Goal: Check status: Check status

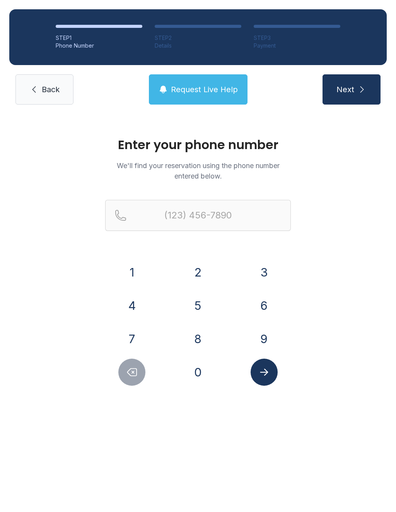
click at [153, 339] on div "7" at bounding box center [132, 338] width 54 height 27
click at [203, 371] on button "0" at bounding box center [198, 371] width 27 height 27
type input "(0"
click at [141, 370] on button "Delete number" at bounding box center [131, 371] width 27 height 27
click at [128, 330] on button "7" at bounding box center [131, 338] width 27 height 27
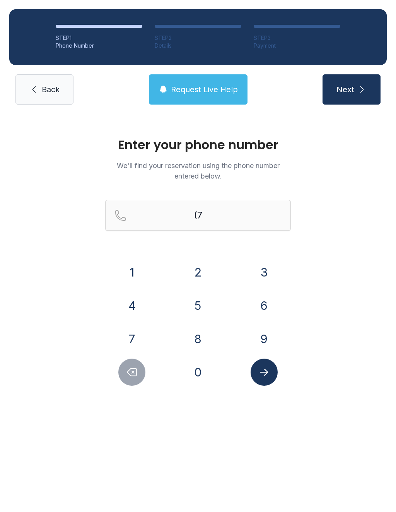
click at [184, 365] on div "0" at bounding box center [198, 371] width 54 height 27
click at [202, 375] on button "0" at bounding box center [198, 371] width 27 height 27
click at [263, 305] on button "6" at bounding box center [264, 305] width 27 height 27
click at [202, 339] on button "8" at bounding box center [198, 338] width 27 height 27
click at [137, 306] on button "4" at bounding box center [131, 305] width 27 height 27
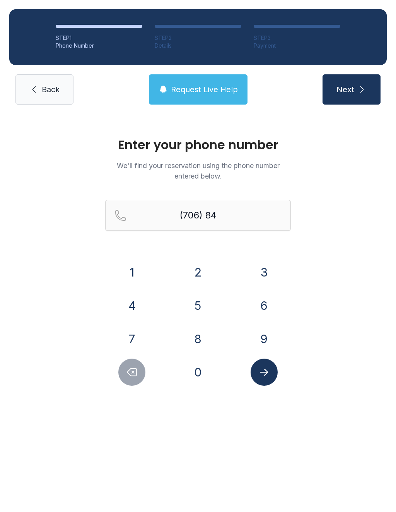
click at [194, 381] on button "0" at bounding box center [198, 371] width 27 height 27
click at [207, 274] on button "2" at bounding box center [198, 272] width 27 height 27
click at [261, 309] on button "6" at bounding box center [264, 305] width 27 height 27
click at [274, 273] on button "3" at bounding box center [264, 272] width 27 height 27
click at [138, 330] on button "7" at bounding box center [131, 338] width 27 height 27
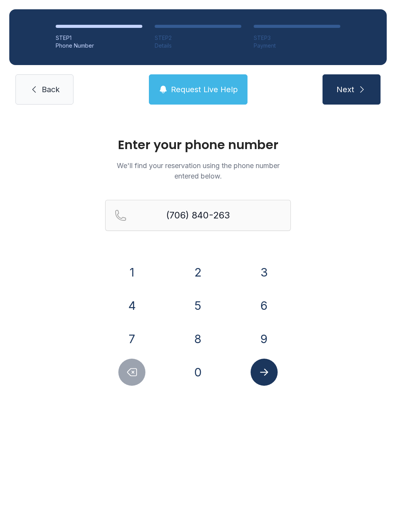
type input "[PHONE_NUMBER]"
click at [263, 377] on icon "Submit lookup form" at bounding box center [265, 372] width 12 height 12
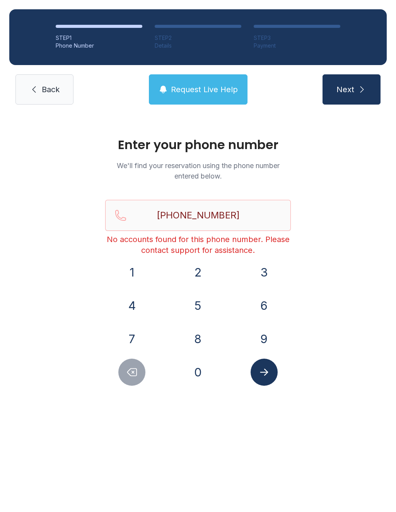
click at [273, 375] on button "Submit lookup form" at bounding box center [264, 371] width 27 height 27
click at [45, 81] on link "Back" at bounding box center [44, 89] width 58 height 30
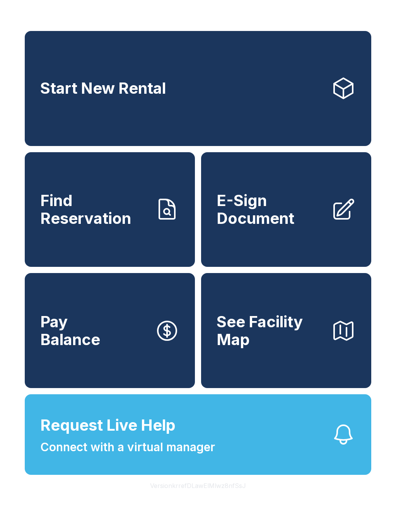
click at [246, 457] on button "Request Live Help Connect with a virtual manager" at bounding box center [198, 434] width 347 height 81
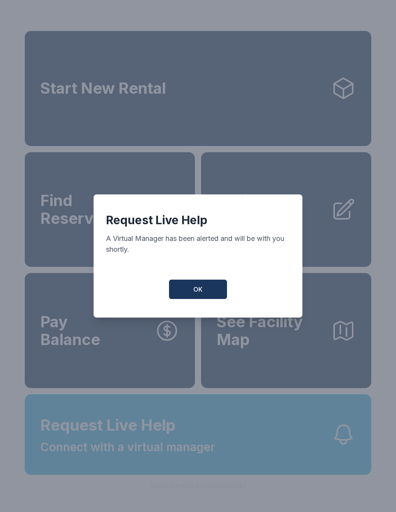
click at [216, 297] on button "OK" at bounding box center [198, 288] width 58 height 19
